Goal: Task Accomplishment & Management: Use online tool/utility

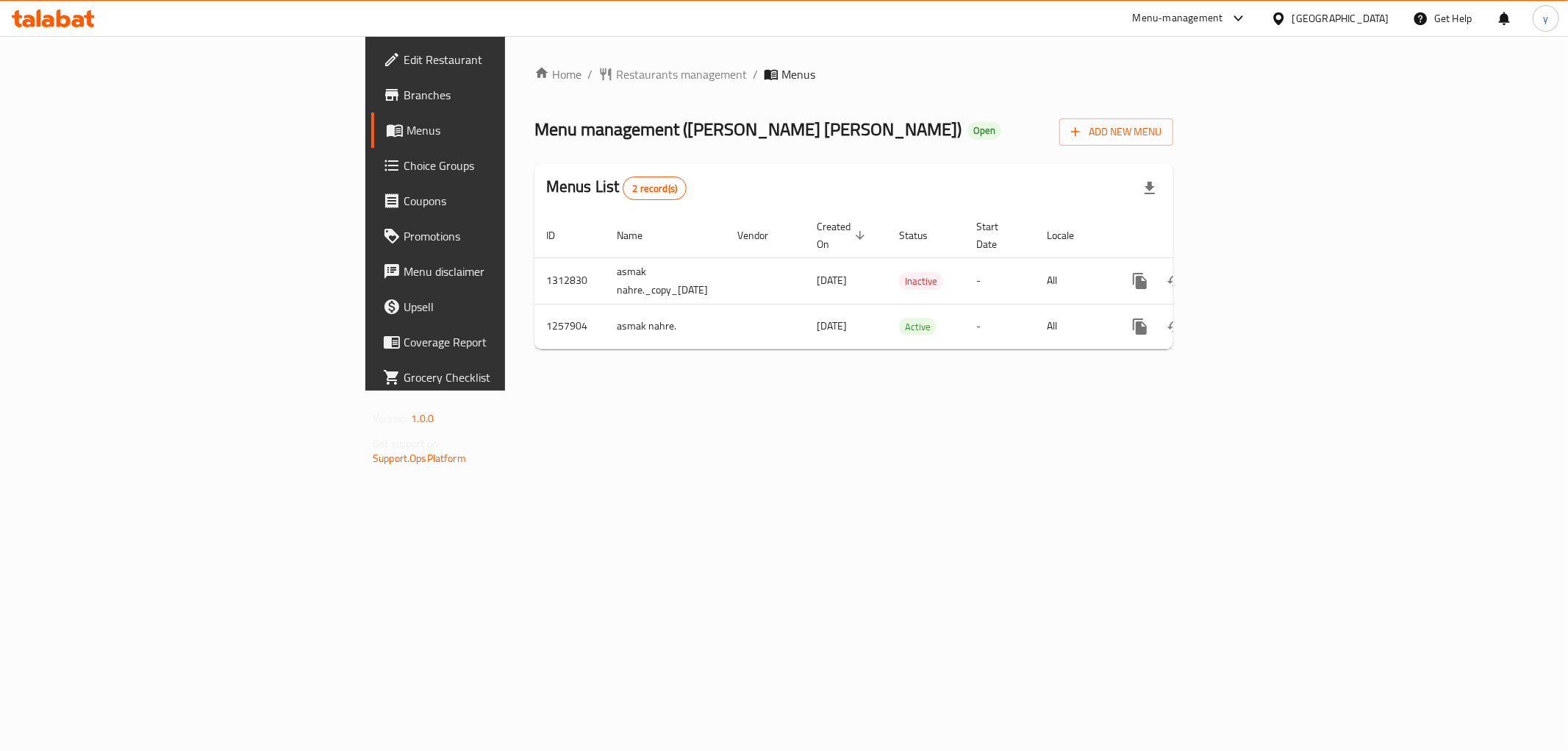
click at [79, 13] on icon at bounding box center [54, 19] width 83 height 18
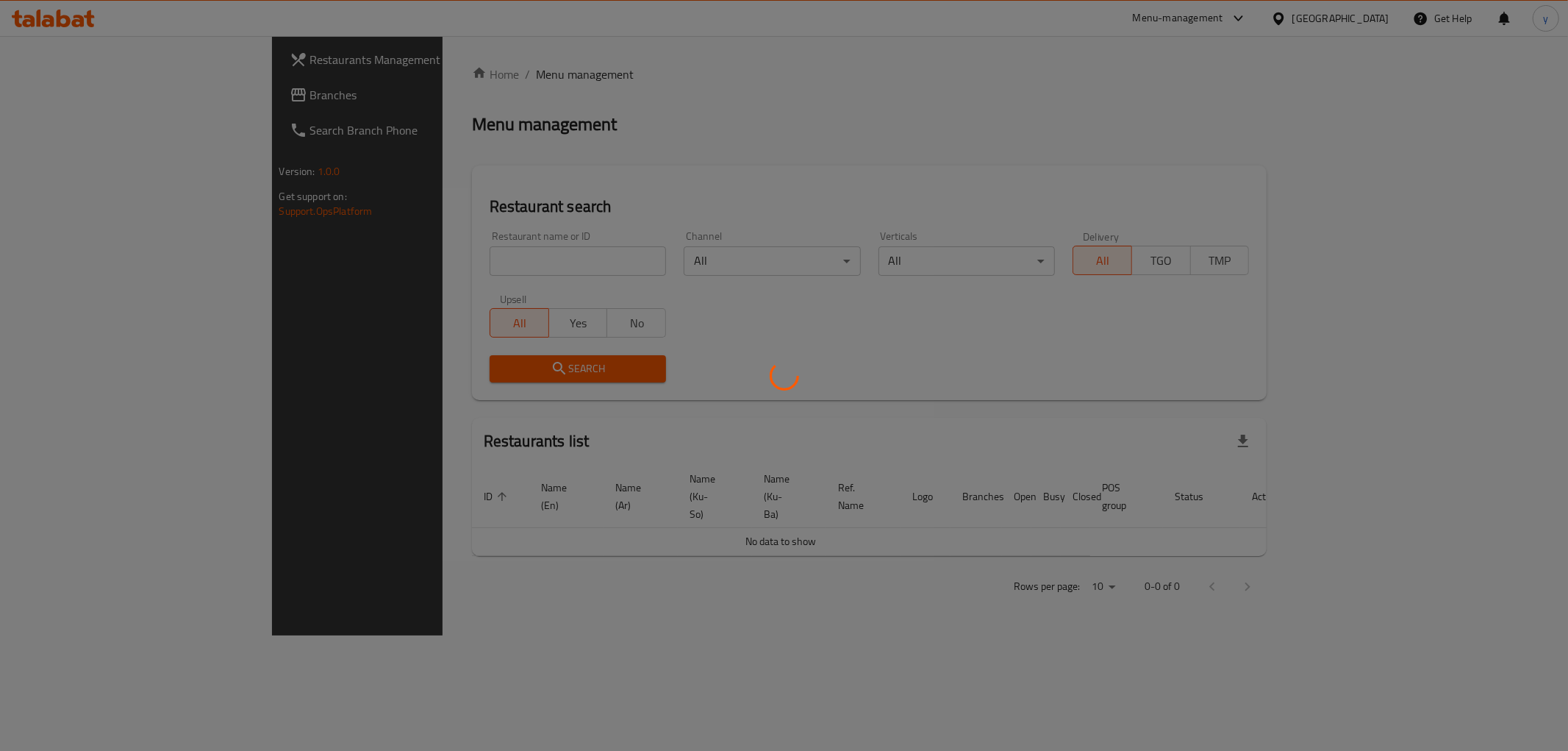
click at [148, 105] on div at bounding box center [784, 376] width 1568 height 751
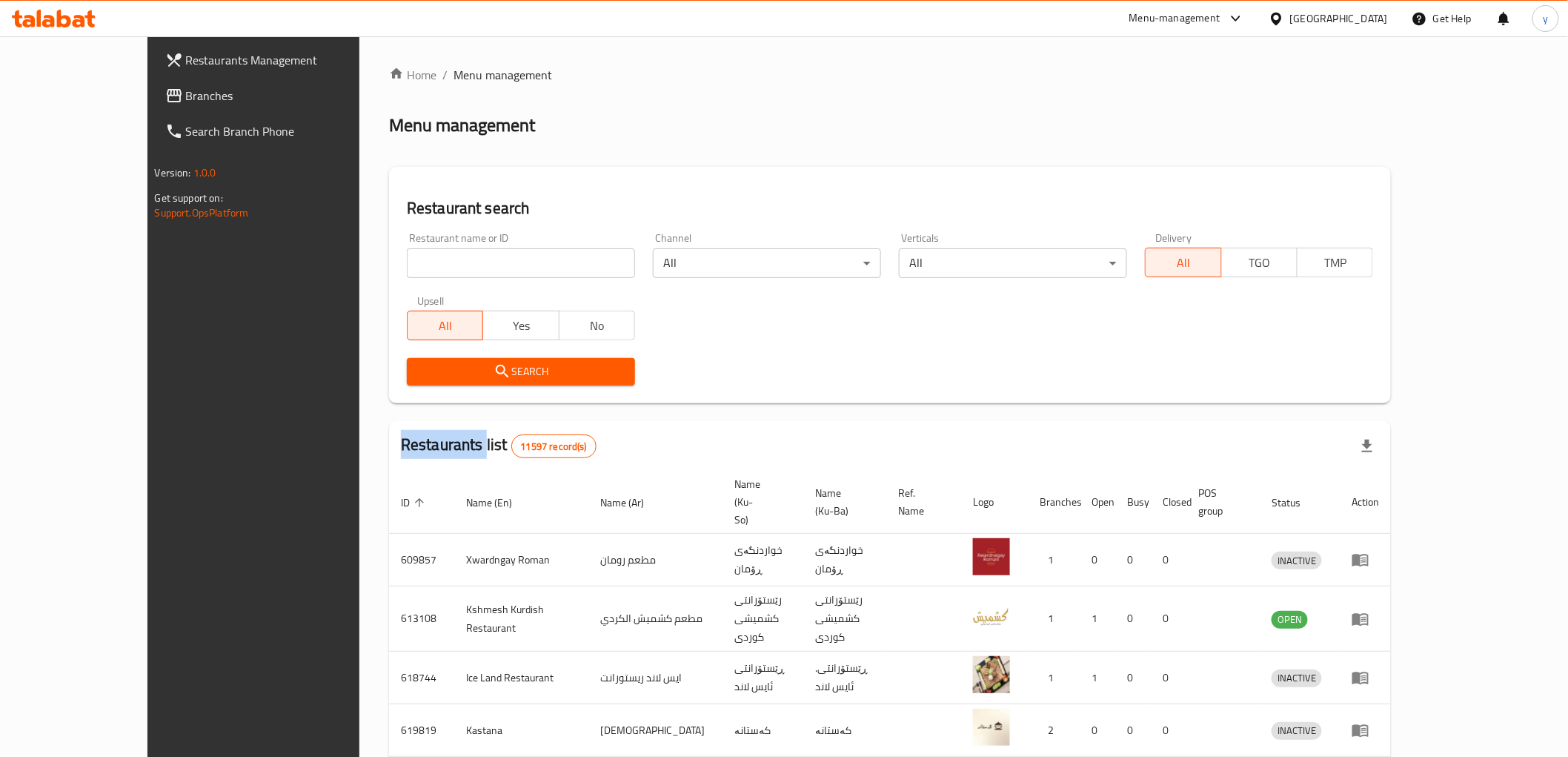
copy h2 "Restaurants"
click at [186, 101] on span "Branches" at bounding box center [292, 96] width 211 height 18
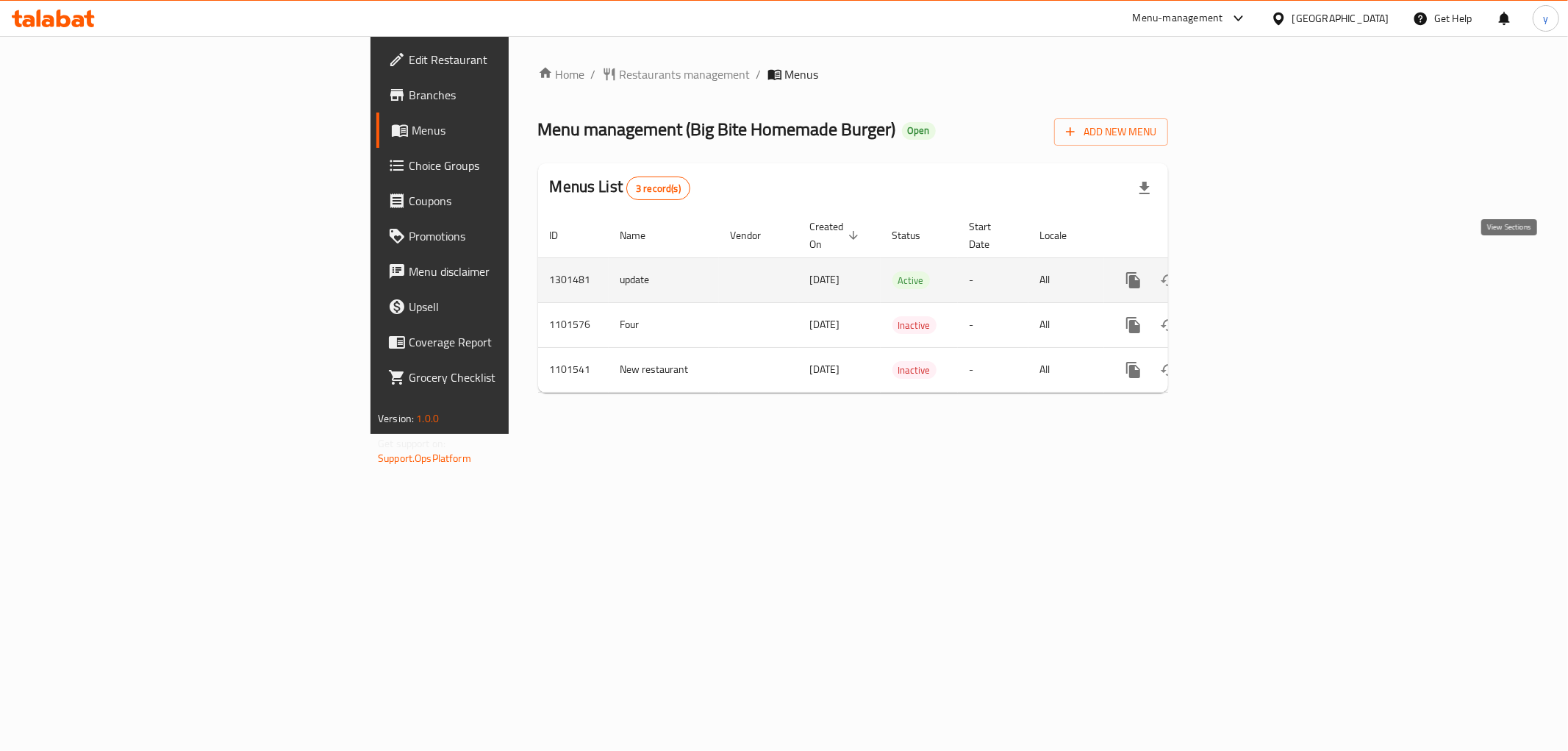
click at [1257, 263] on link "enhanced table" at bounding box center [1240, 281] width 36 height 36
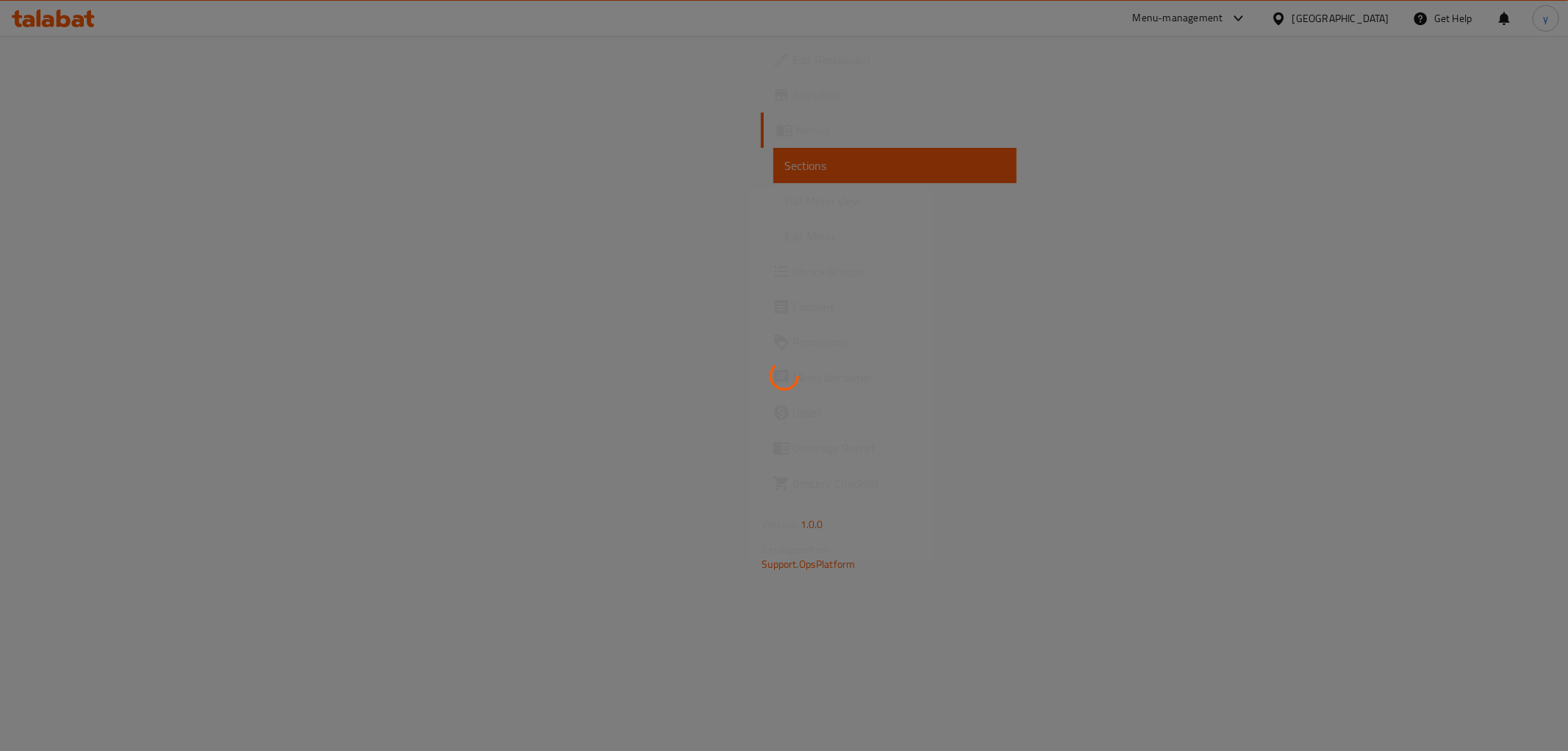
click at [109, 202] on div at bounding box center [784, 376] width 1568 height 751
drag, startPoint x: 109, startPoint y: 202, endPoint x: 145, endPoint y: 199, distance: 36.1
click at [778, 202] on span "Full Menu View" at bounding box center [887, 201] width 217 height 18
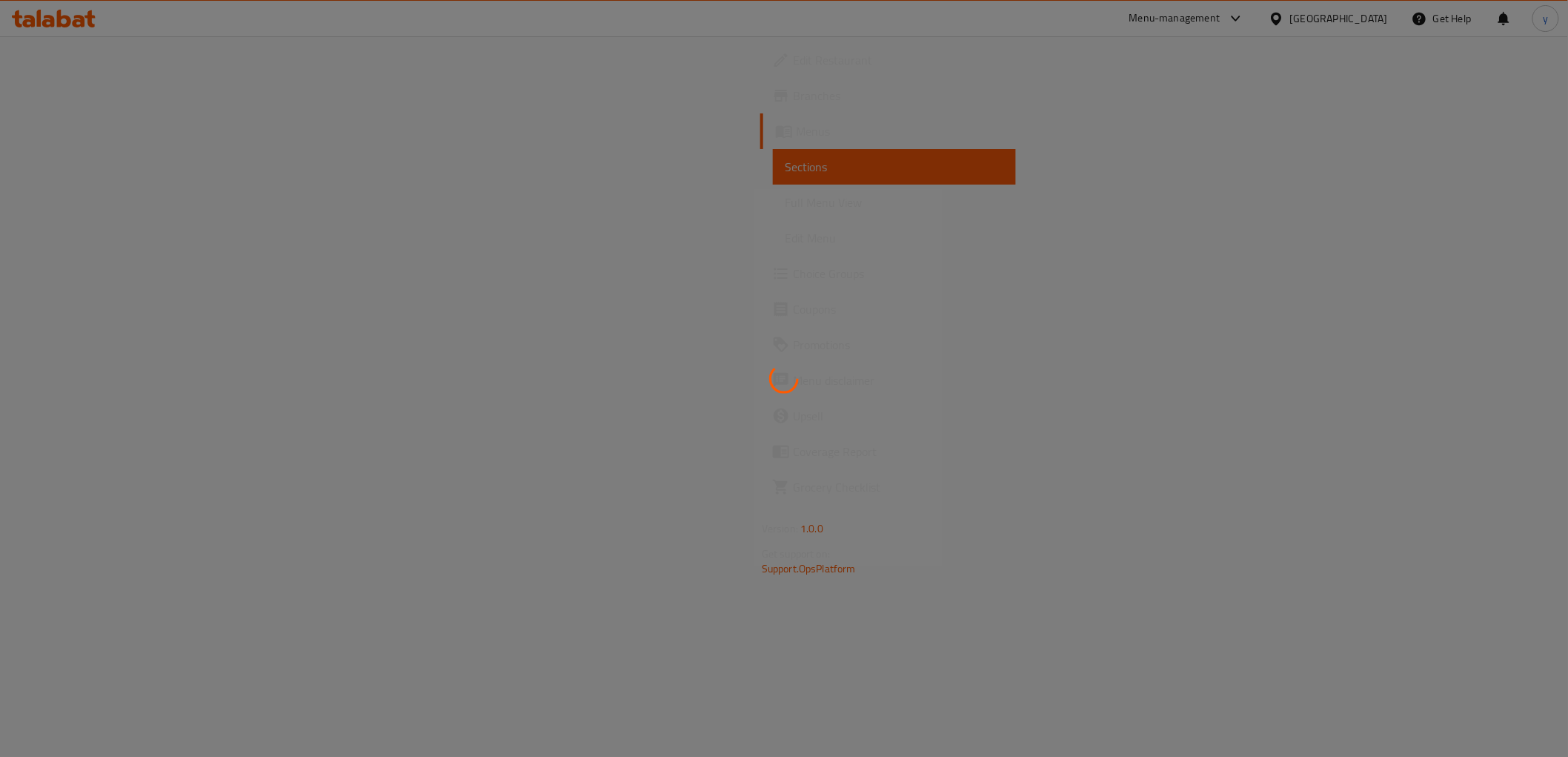
click at [784, 200] on span "Full Menu View" at bounding box center [894, 203] width 219 height 18
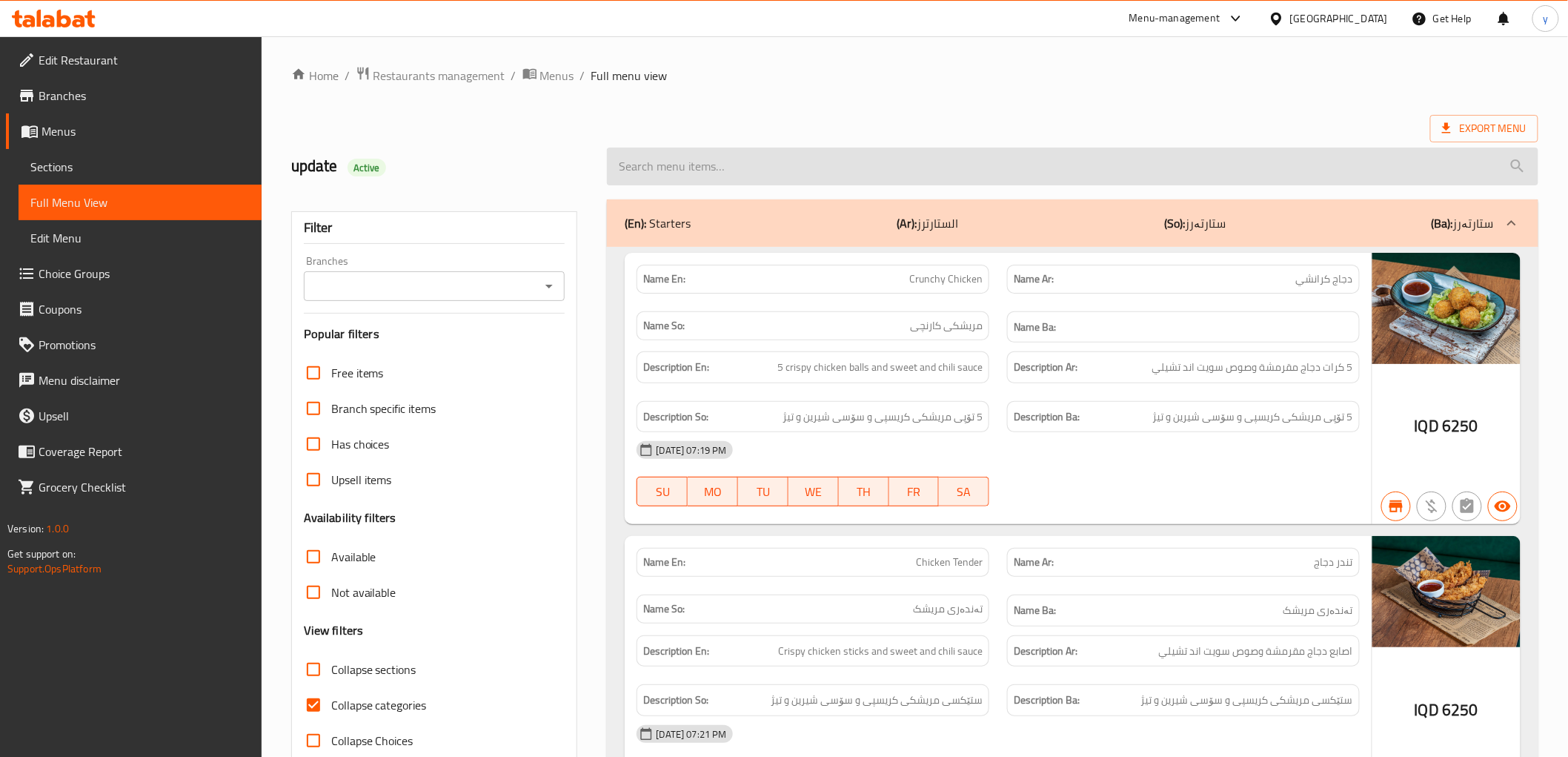
click at [853, 163] on input "search" at bounding box center [1072, 166] width 931 height 38
paste input "Swiss Truffle Burger"
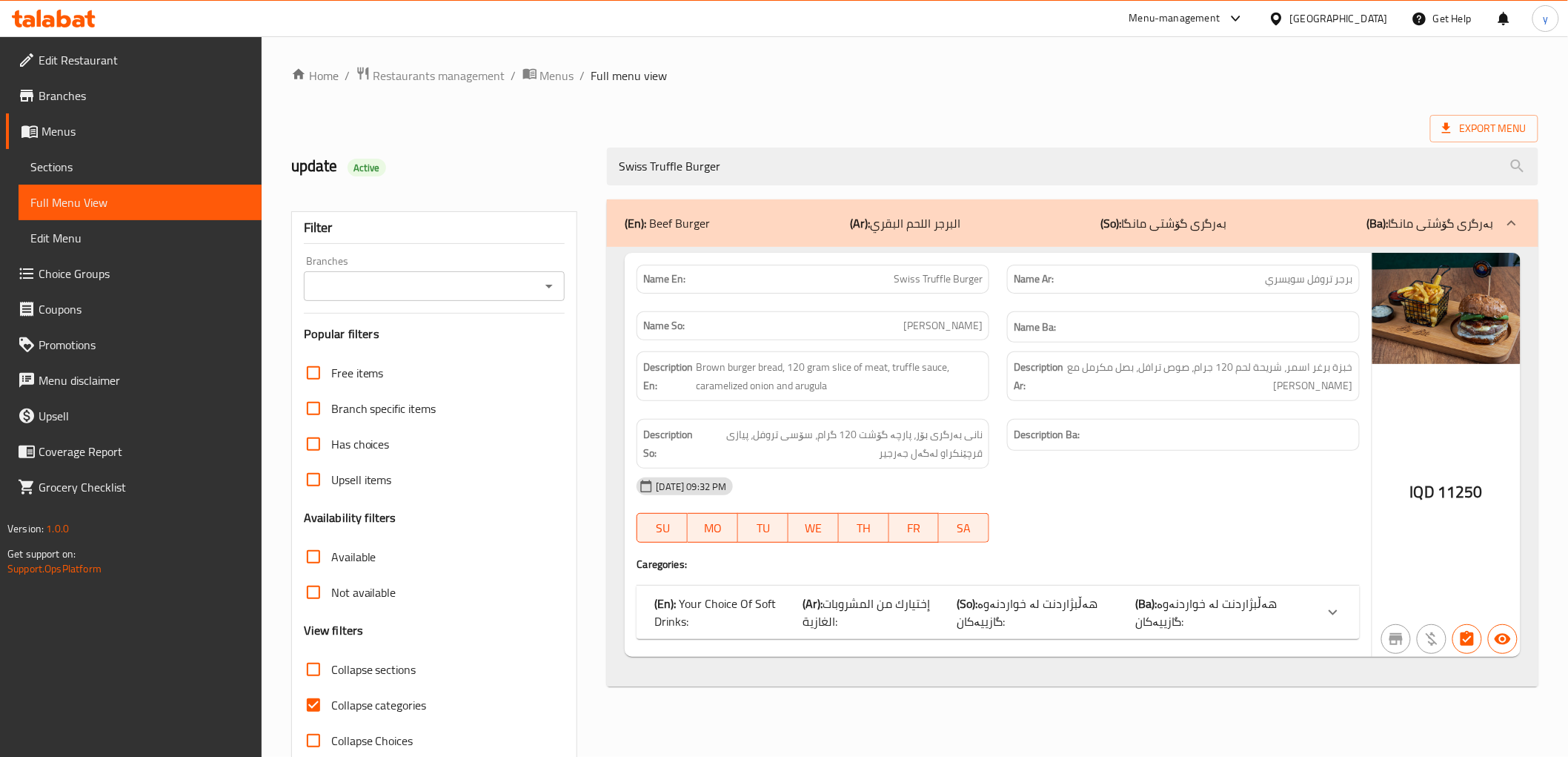
click at [552, 278] on icon "Open" at bounding box center [549, 286] width 18 height 18
type input "Swiss Truffle Burger"
click at [543, 284] on icon "Close" at bounding box center [549, 286] width 18 height 18
click at [545, 282] on icon "Open" at bounding box center [549, 286] width 18 height 18
click at [547, 282] on icon "Close" at bounding box center [549, 286] width 18 height 18
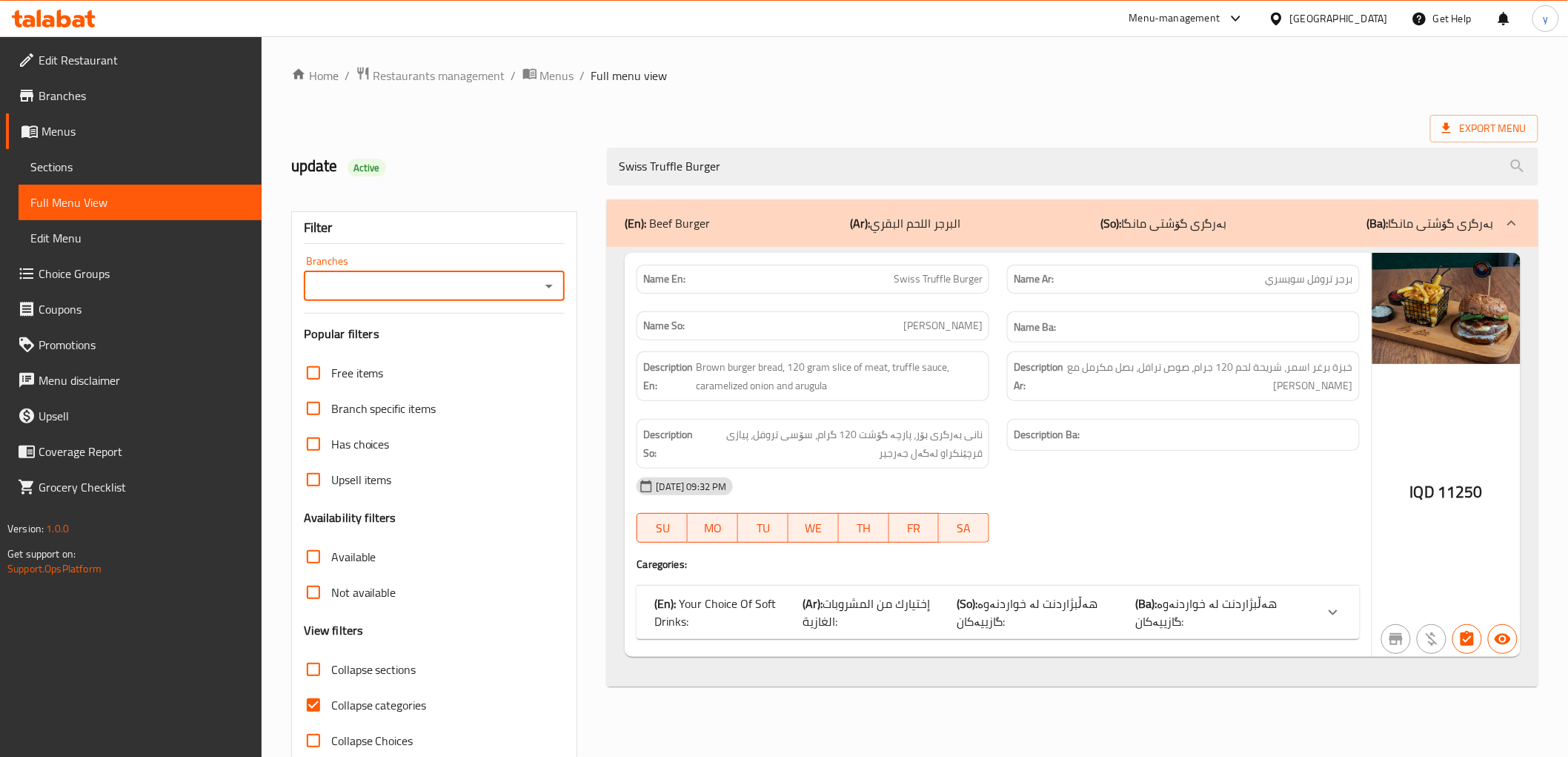
click at [547, 282] on icon "Open" at bounding box center [549, 286] width 18 height 18
click at [547, 282] on icon "Close" at bounding box center [549, 286] width 18 height 18
click at [547, 282] on icon "Open" at bounding box center [549, 286] width 18 height 18
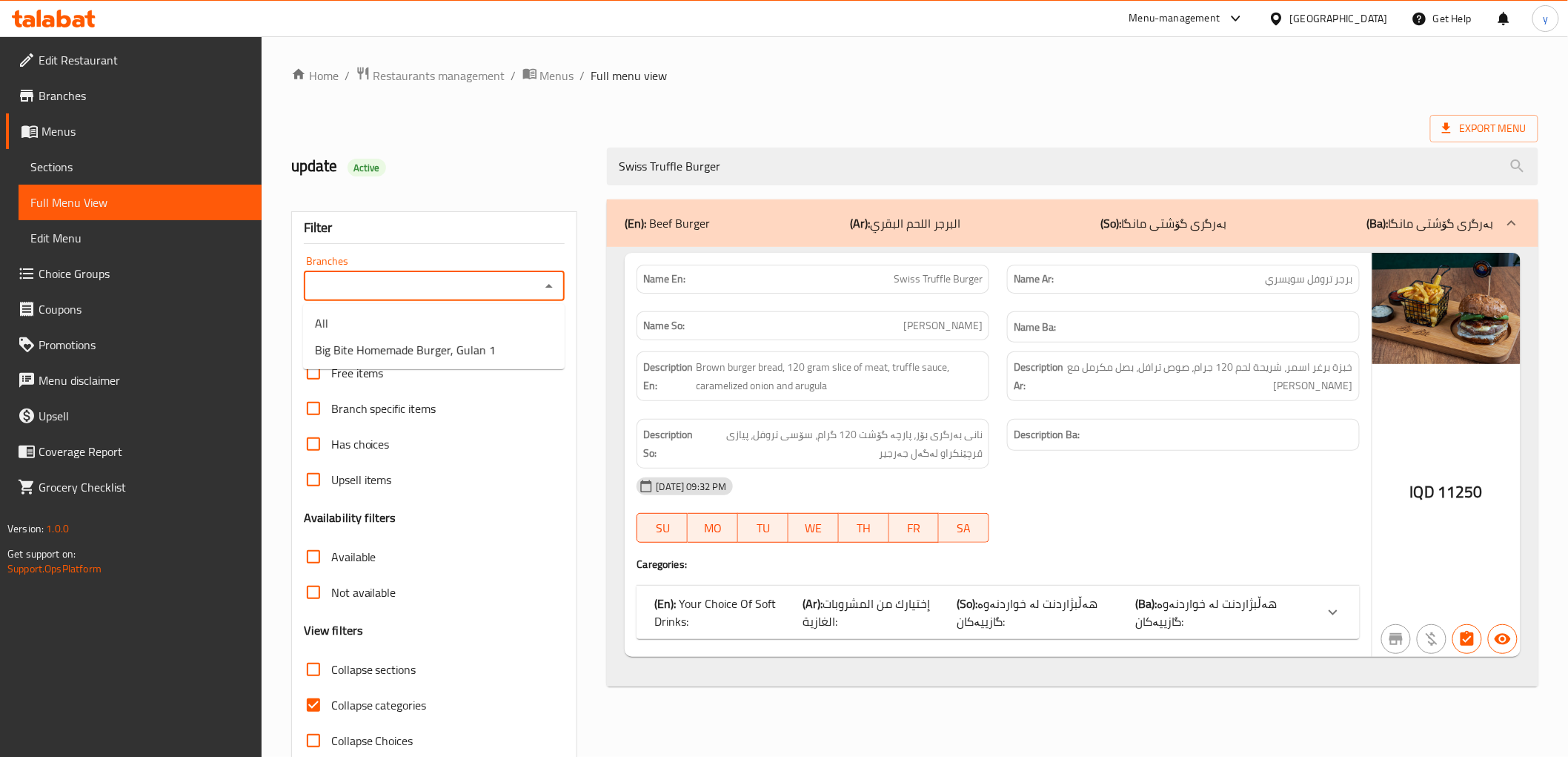
click at [602, 322] on div "(En): Beef Burger (Ar): البرجر اللحم البقري (So): بەرگری گۆشتی مانگا (Ba): بەرگ…" at bounding box center [1072, 479] width 949 height 577
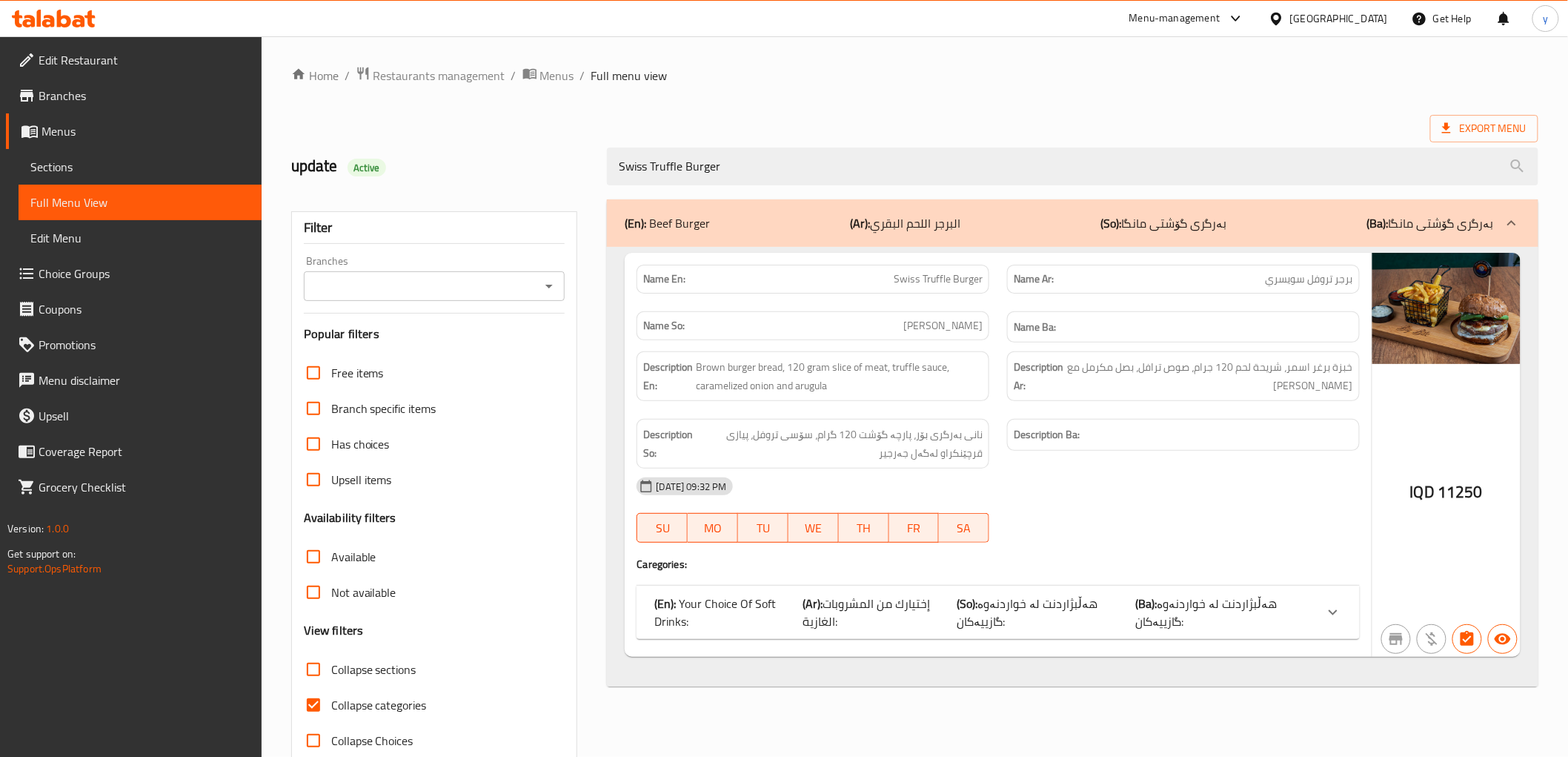
click at [557, 291] on icon "Open" at bounding box center [549, 286] width 18 height 18
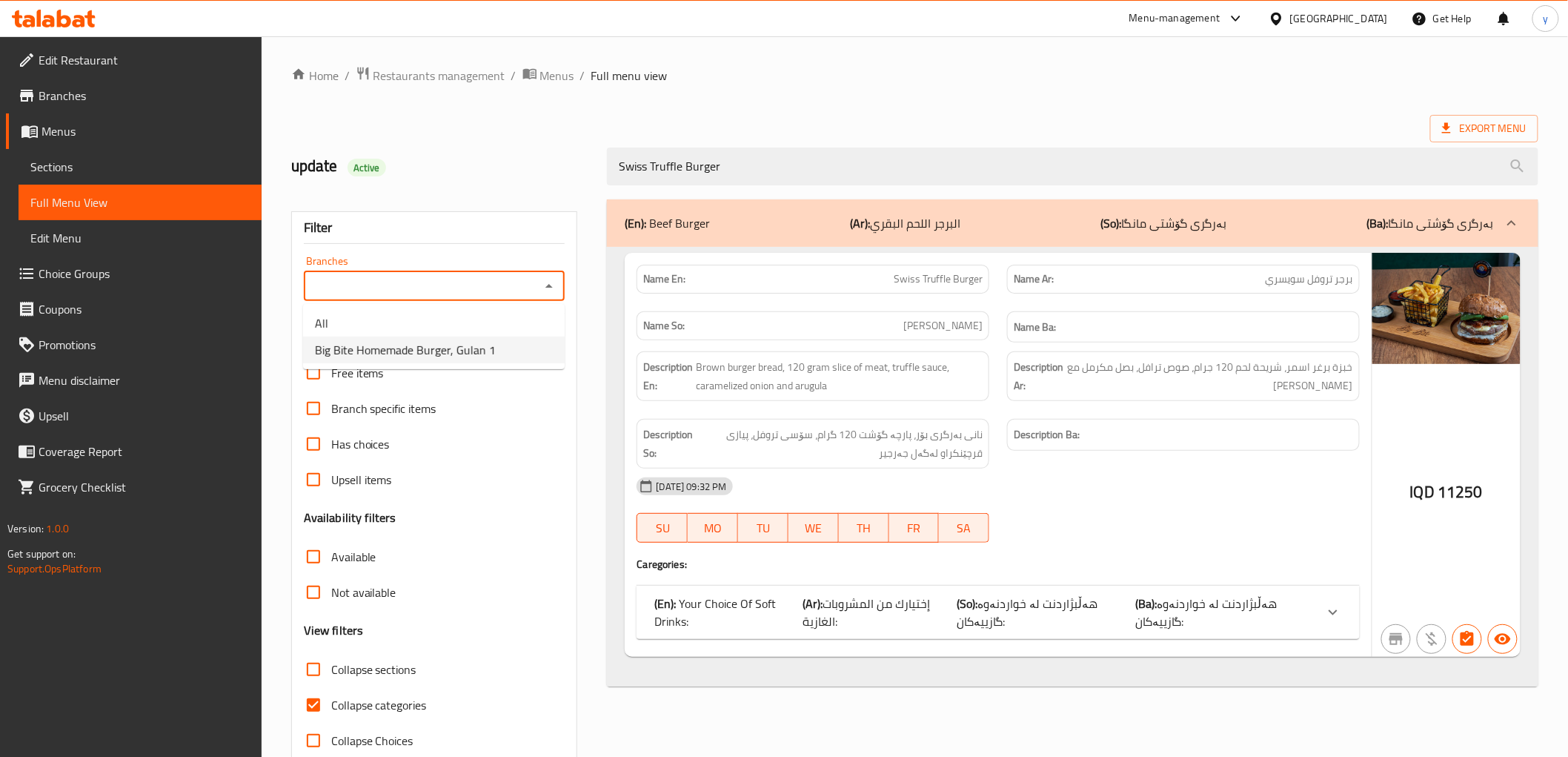
click at [523, 349] on li "Big Bite Homemade Burger, Gulan 1" at bounding box center [434, 350] width 261 height 27
type input "Big Bite Homemade Burger, Gulan 1"
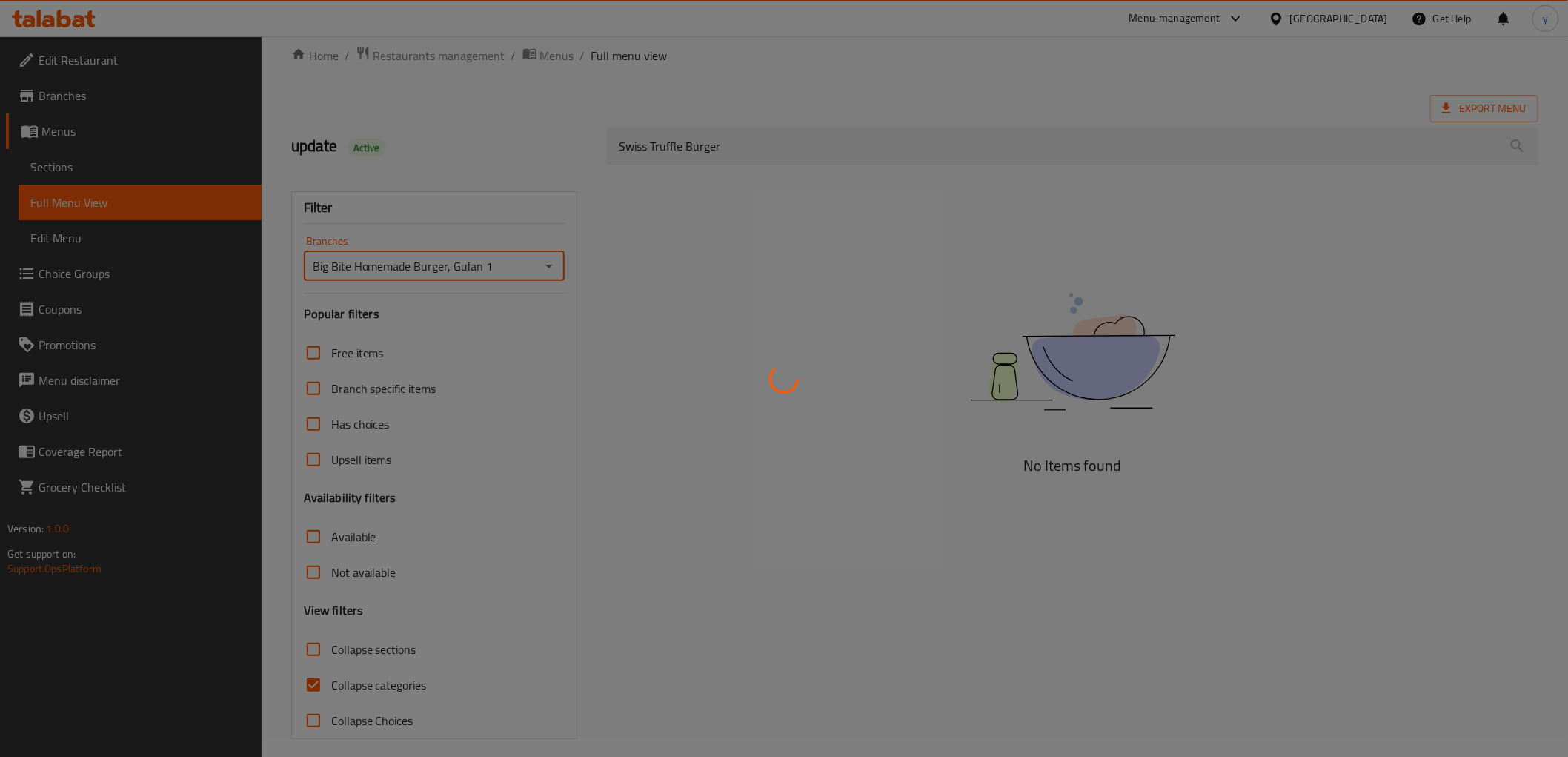
scroll to position [32, 0]
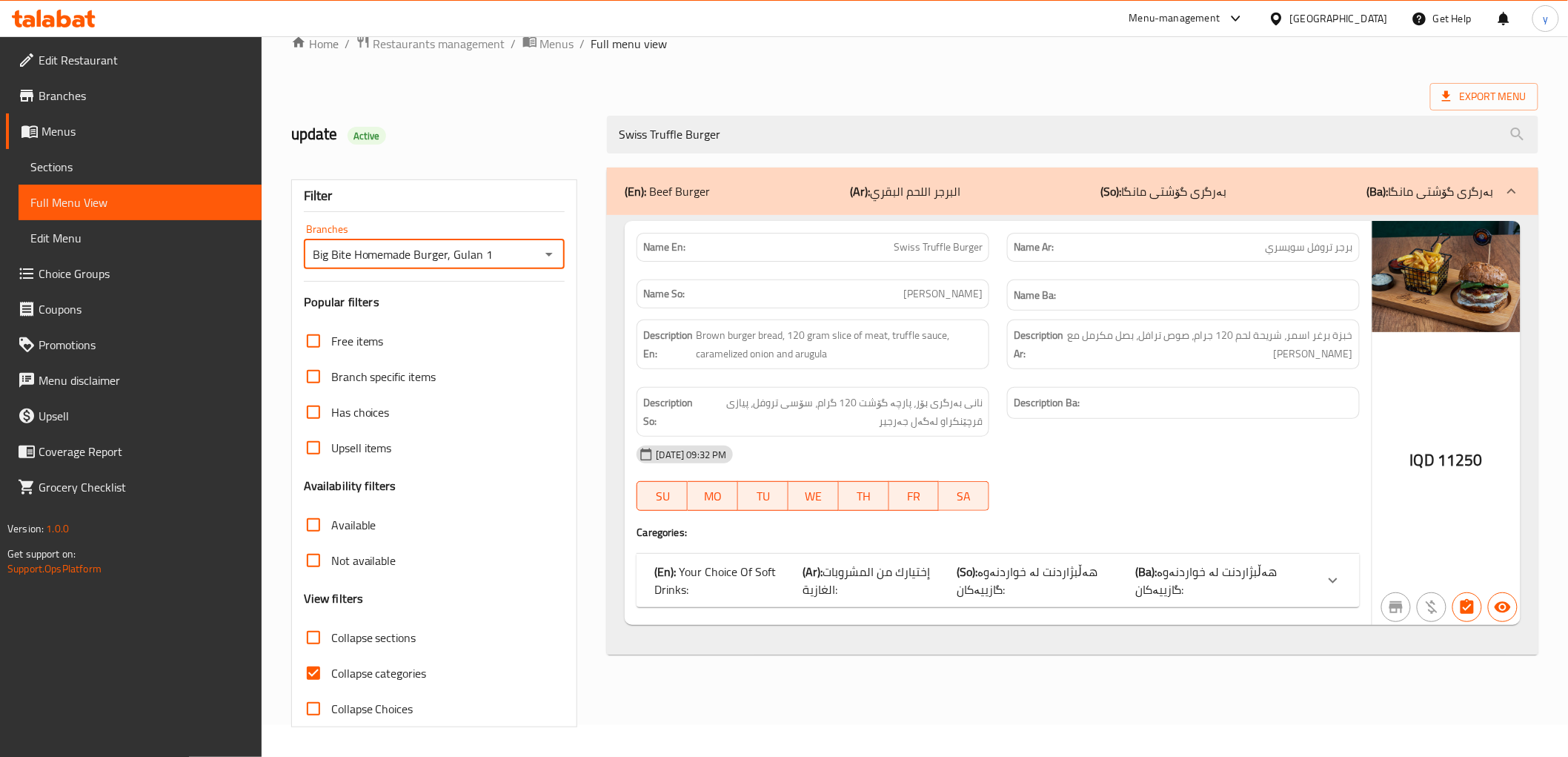
click at [310, 675] on input "Collapse categories" at bounding box center [314, 674] width 36 height 36
click at [314, 670] on input "Collapse categories" at bounding box center [314, 674] width 36 height 36
checkbox input "false"
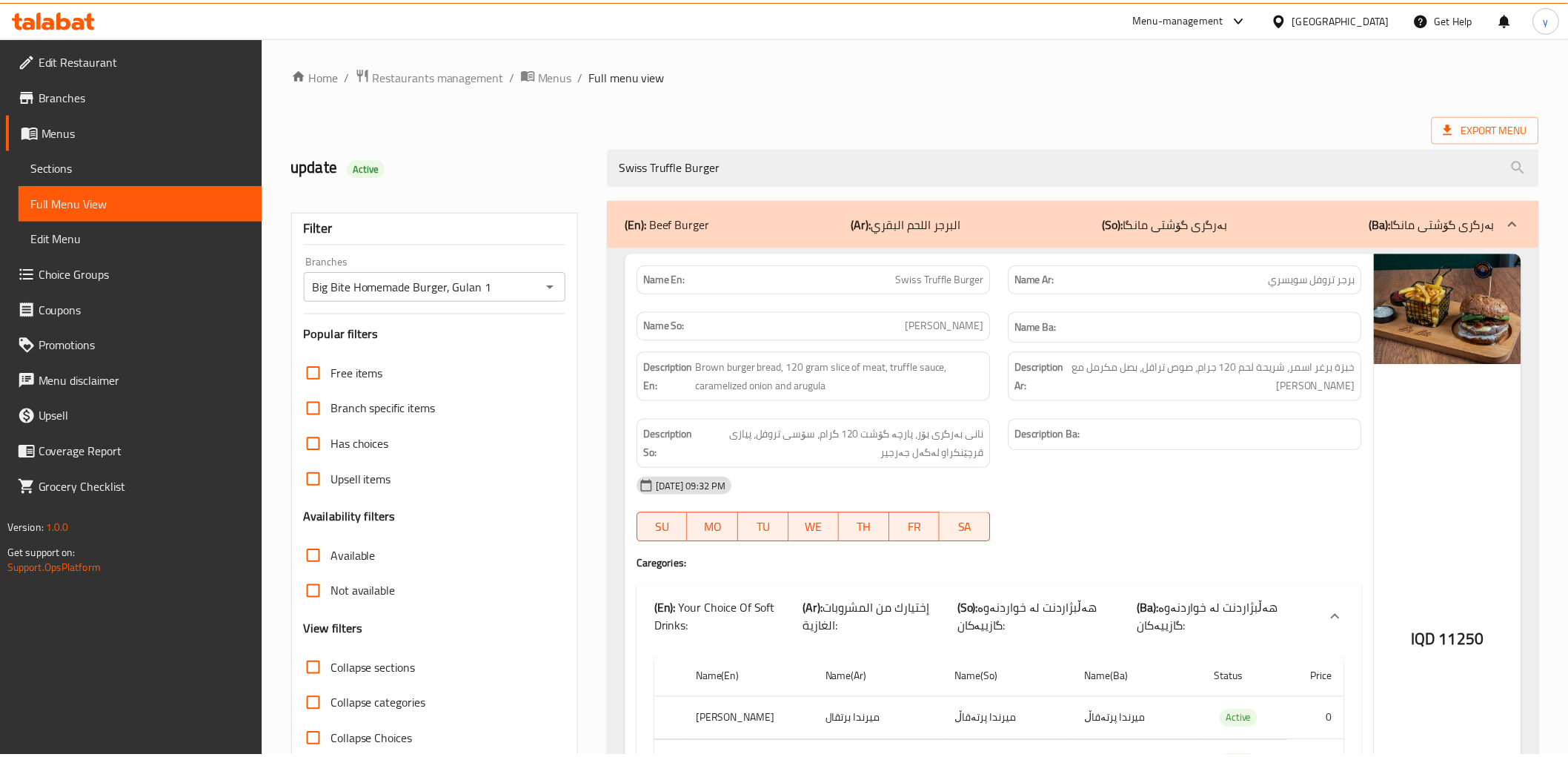
scroll to position [258, 0]
